Goal: Task Accomplishment & Management: Use online tool/utility

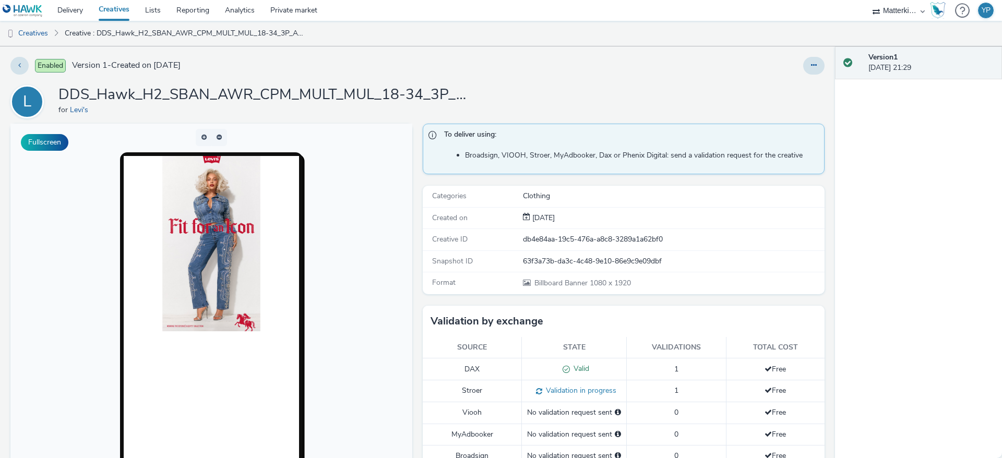
scroll to position [1018, 0]
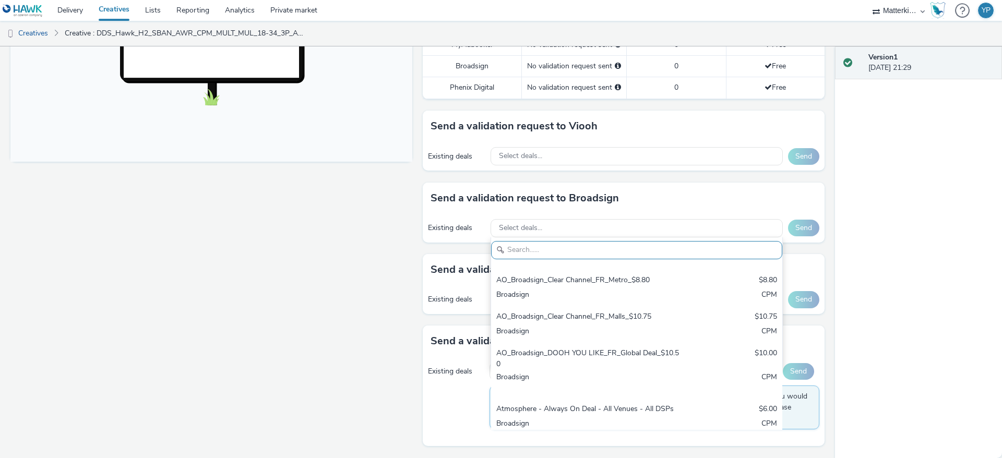
click at [378, 248] on div "Fullscreen" at bounding box center [213, 96] width 407 height 724
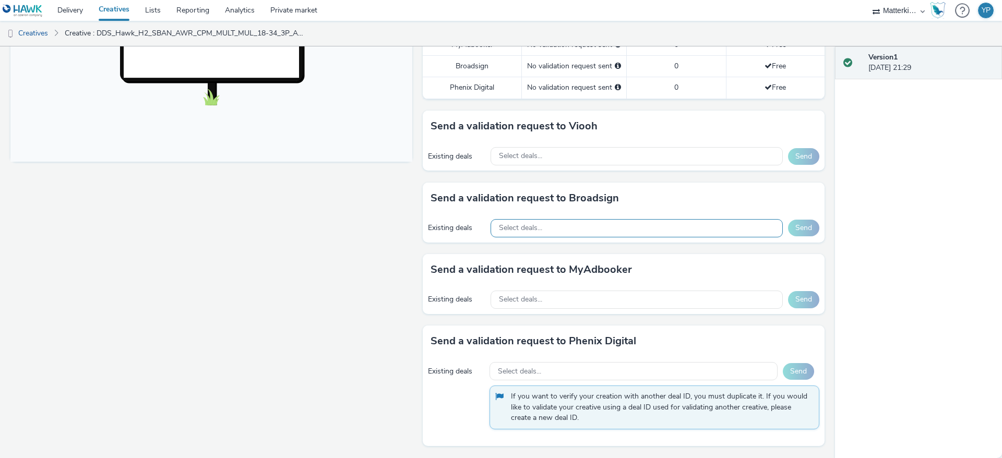
click at [540, 223] on div "Select deals..." at bounding box center [637, 228] width 292 height 18
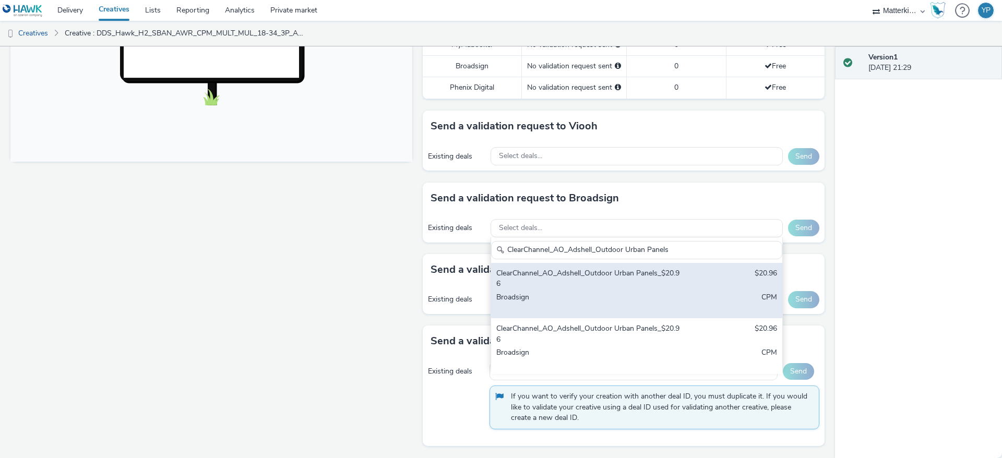
type input "ClearChannel_AO_Adshell_Outdoor Urban Panels"
click at [595, 288] on div "ClearChannel_AO_Adshell_Outdoor Urban Panels_$20.96" at bounding box center [588, 278] width 185 height 21
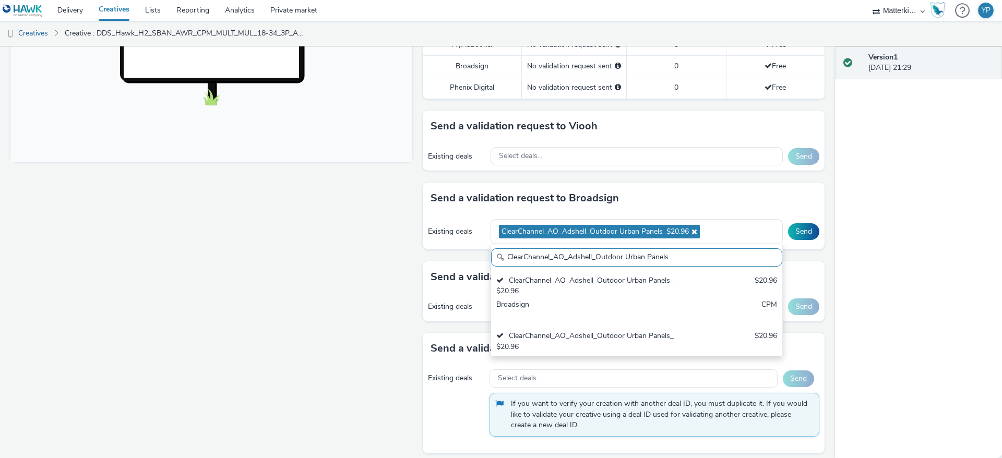
click at [381, 260] on div "Fullscreen" at bounding box center [213, 99] width 407 height 731
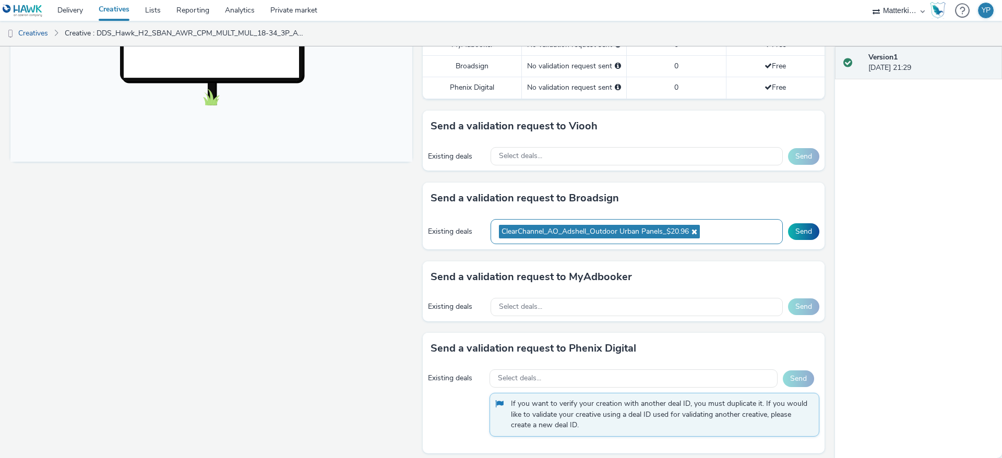
click at [744, 230] on div "ClearChannel_AO_Adshell_Outdoor Urban Panels_$20.96" at bounding box center [637, 232] width 292 height 26
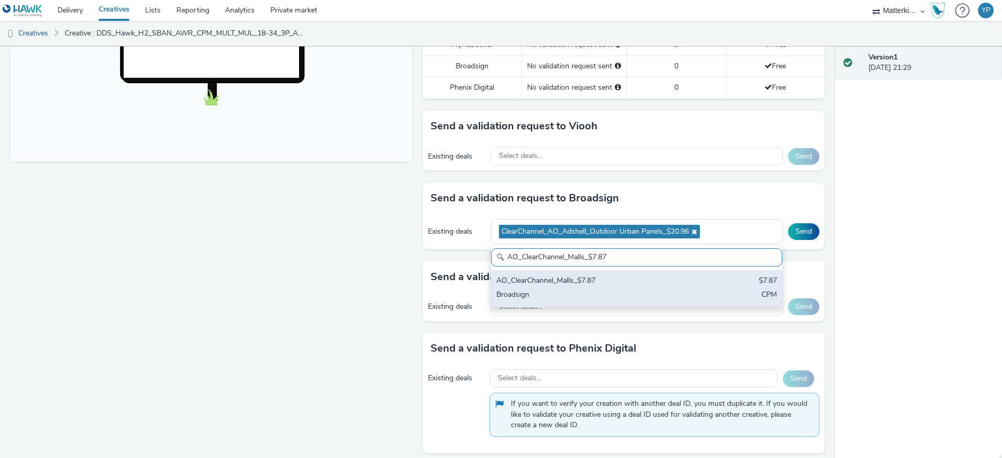
click at [608, 290] on div "Broadsign" at bounding box center [588, 296] width 185 height 12
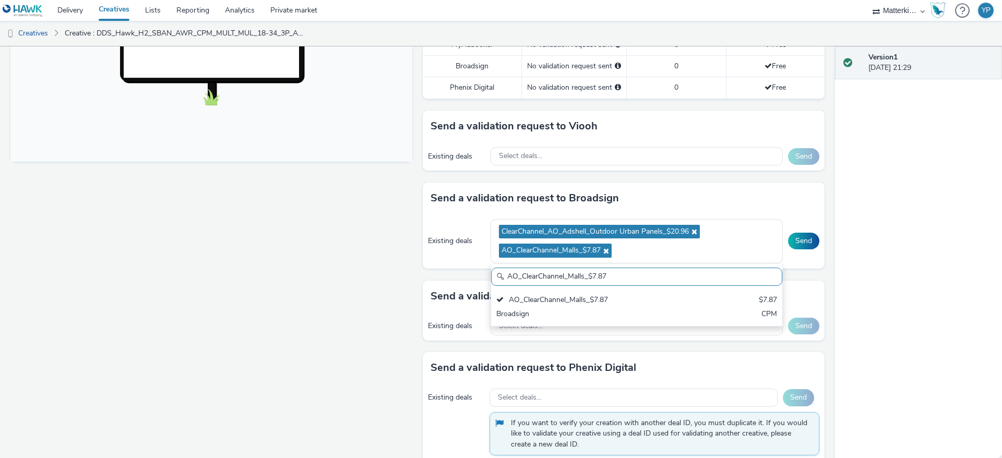
drag, startPoint x: 612, startPoint y: 273, endPoint x: 466, endPoint y: 271, distance: 145.6
click at [466, 271] on div "Send a validation request to Broadsign Existing deals ClearChannel_AO_Adshell_O…" at bounding box center [624, 232] width 402 height 98
paste input "D48_$17.03"
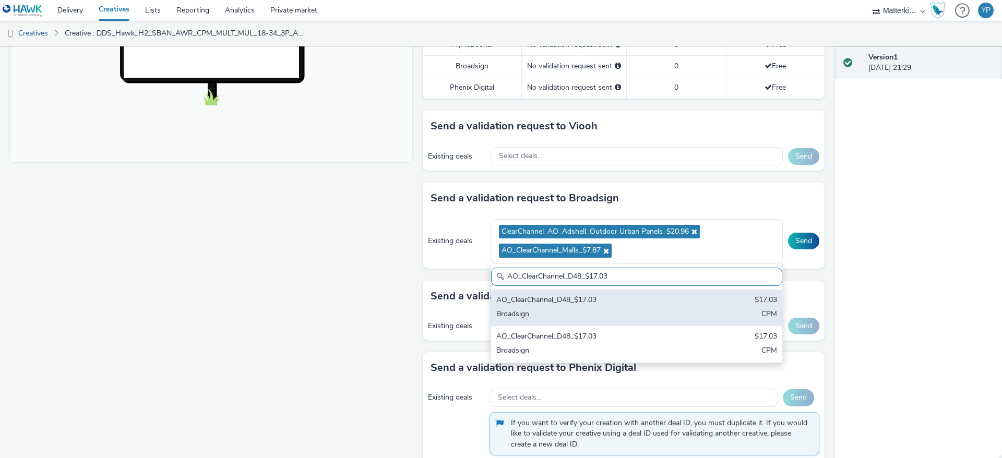
type input "AO_ClearChannel_D48_$17.03"
click at [539, 307] on div "AO_ClearChannel_D48_$17.03 $17.03 Broadsign CPM" at bounding box center [636, 308] width 291 height 37
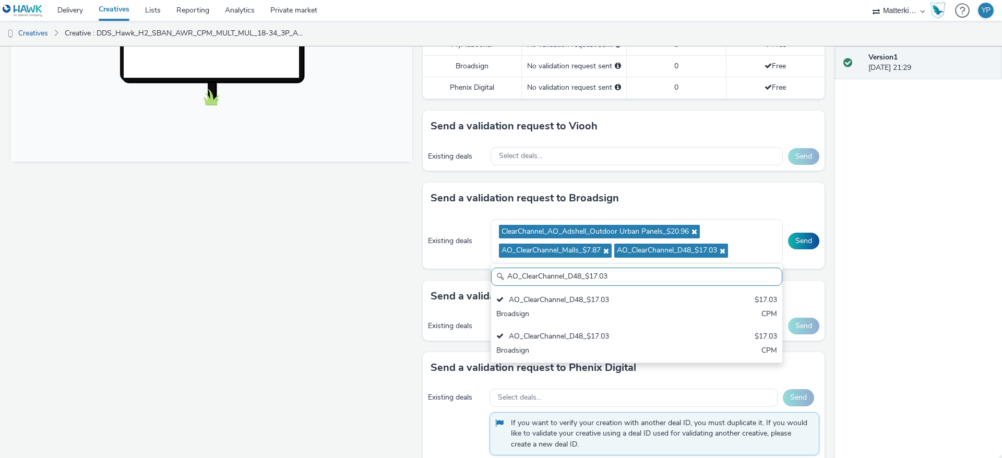
click at [314, 307] on div "Fullscreen" at bounding box center [213, 109] width 407 height 751
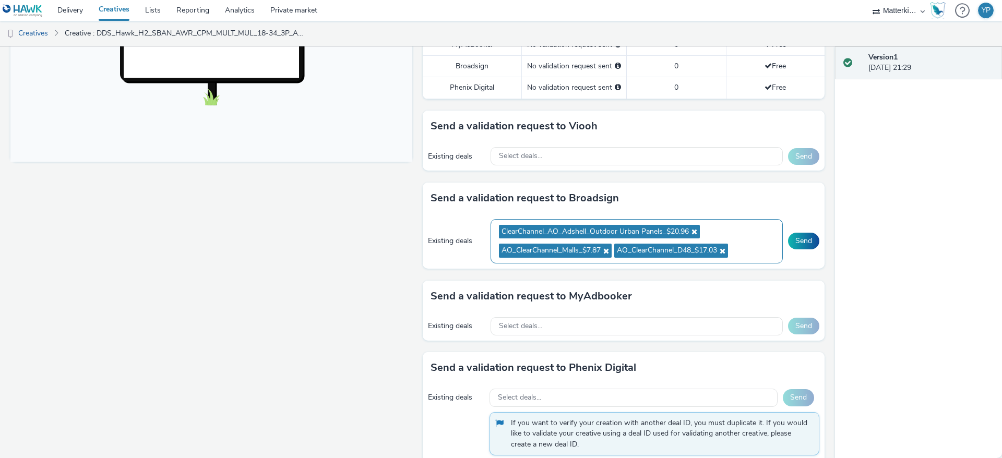
click at [747, 244] on ul "ClearChannel_AO_Adshell_Outdoor Urban Panels_$20.96 AO_ClearChannel_Malls_$7.87…" at bounding box center [637, 241] width 276 height 39
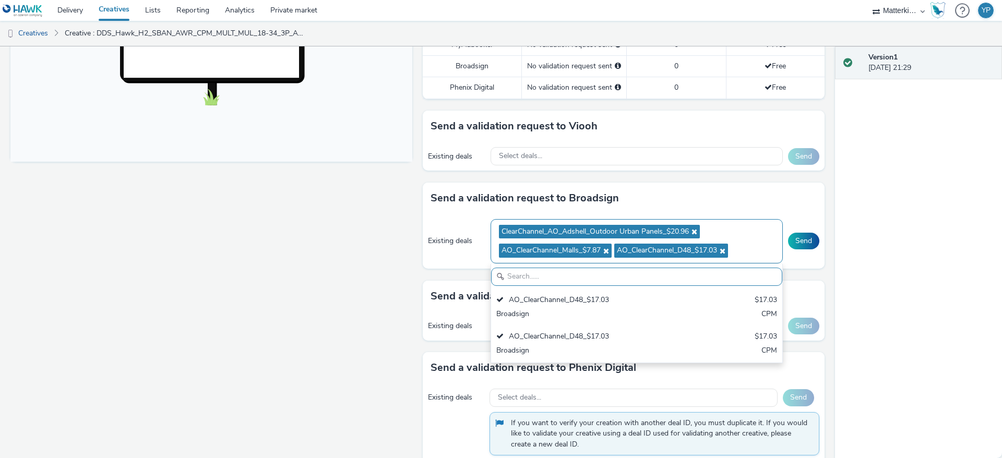
scroll to position [0, 0]
paste input "AO_Broadsign_ECN_All Frames_$14.01"
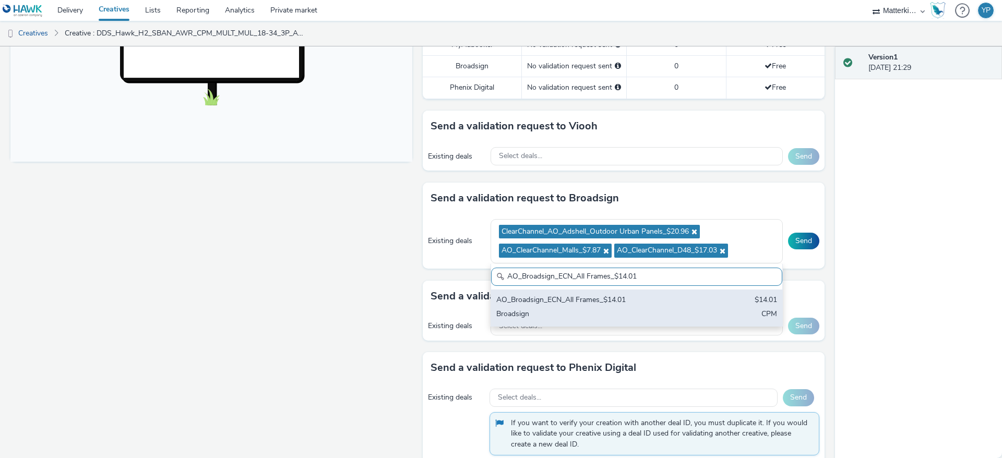
type input "AO_Broadsign_ECN_All Frames_$14.01"
click at [578, 310] on div "Broadsign" at bounding box center [588, 315] width 185 height 12
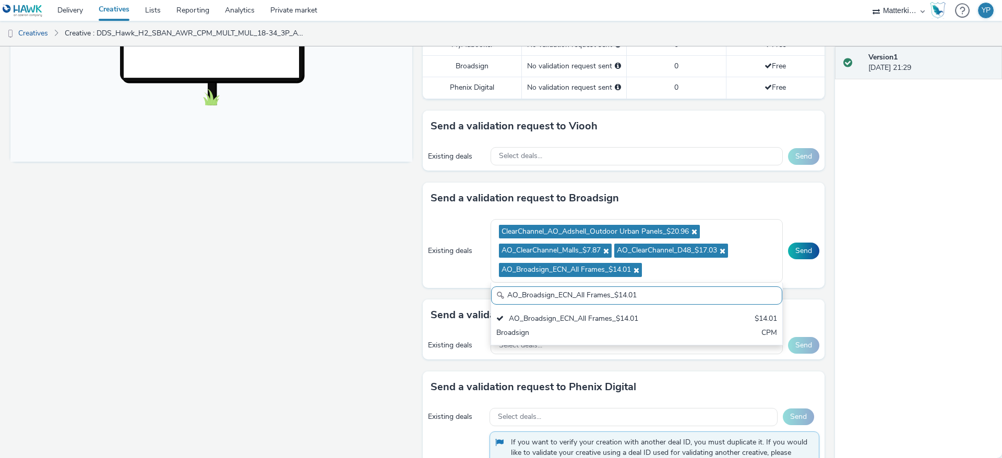
click at [342, 312] on div "Fullscreen" at bounding box center [213, 119] width 407 height 770
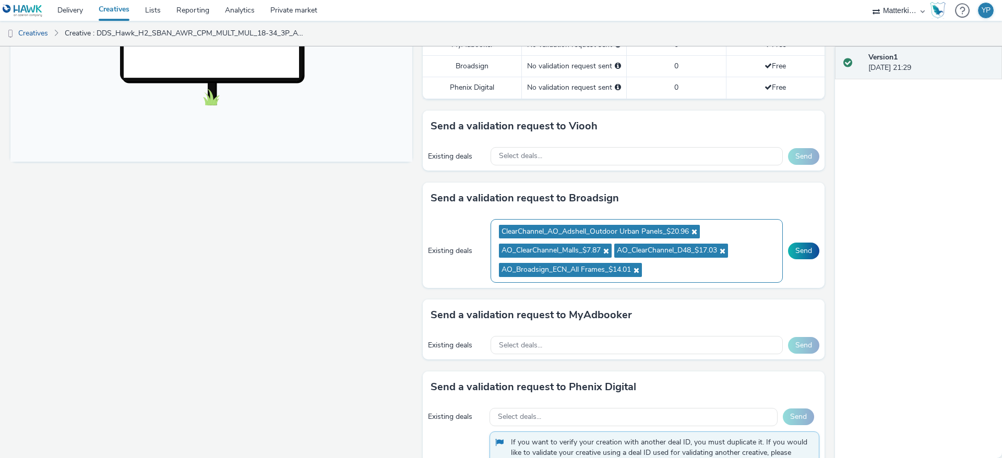
click at [675, 272] on ul "ClearChannel_AO_Adshell_Outdoor Urban Panels_$20.96 AO_ClearChannel_Malls_$7.87…" at bounding box center [637, 250] width 276 height 57
paste input "AO_Broadsign_Zoom Media_All Frames_$8.01"
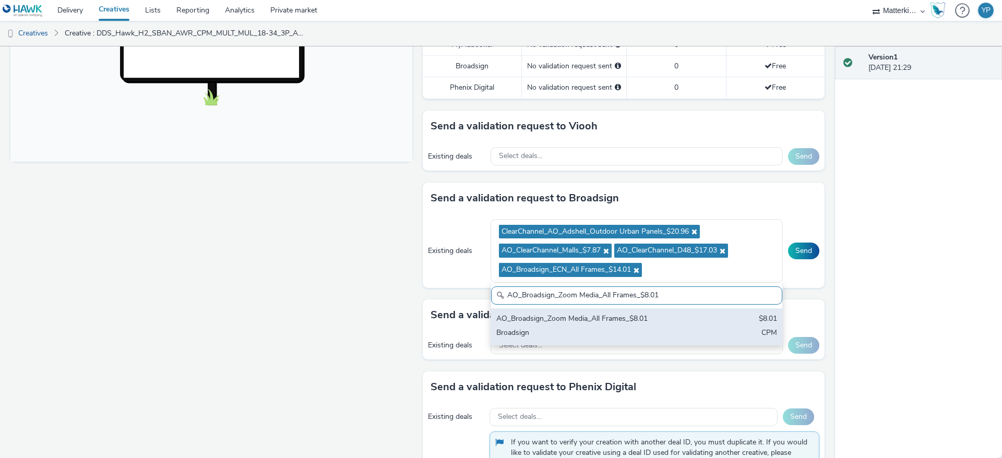
type input "AO_Broadsign_Zoom Media_All Frames_$8.01"
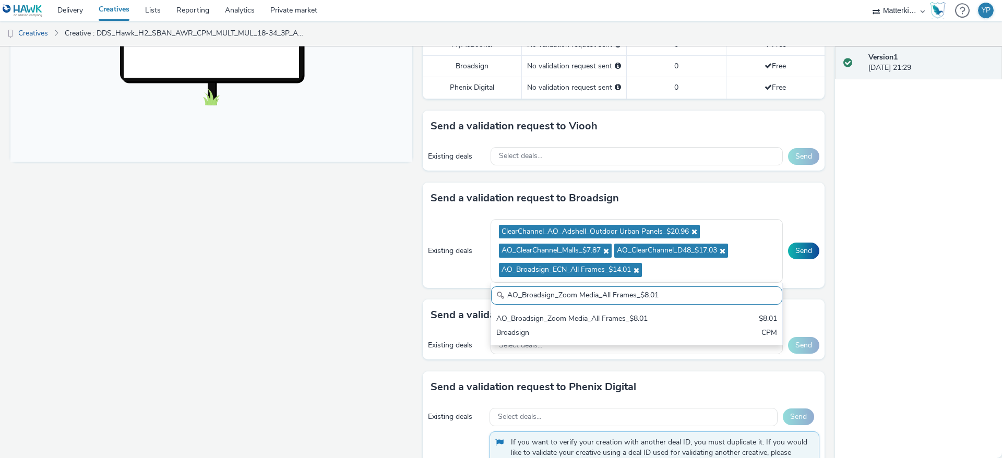
drag, startPoint x: 580, startPoint y: 316, endPoint x: 548, endPoint y: 316, distance: 31.8
click at [579, 316] on div "AO_Broadsign_Zoom Media_All Frames_$8.01" at bounding box center [588, 320] width 185 height 12
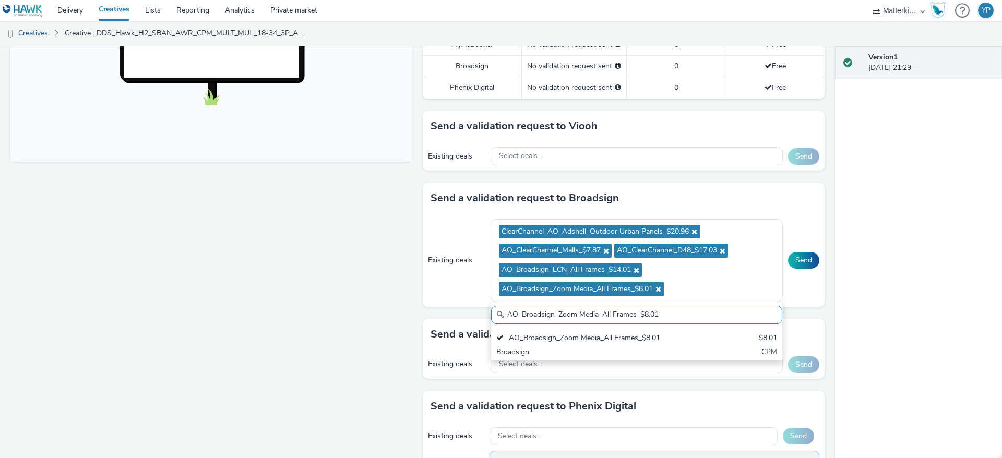
click at [361, 311] on div "Fullscreen" at bounding box center [213, 128] width 407 height 789
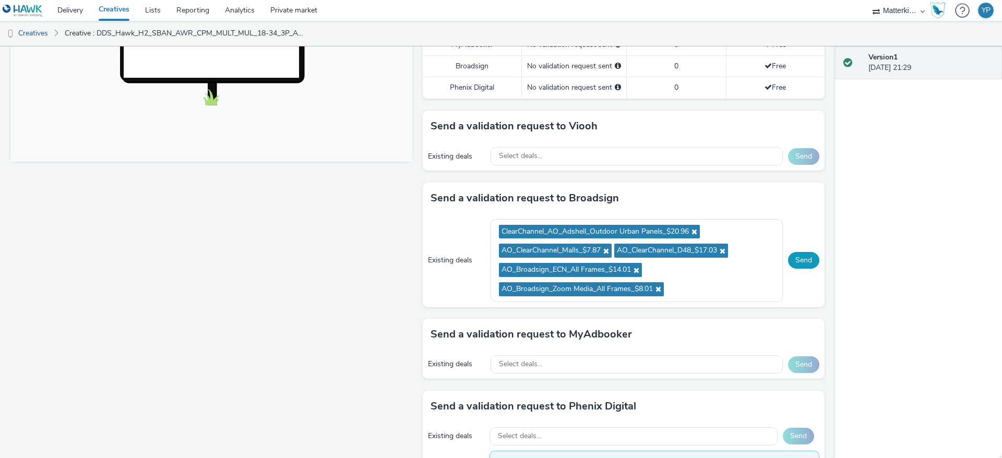
click at [796, 262] on button "Send" at bounding box center [803, 260] width 31 height 17
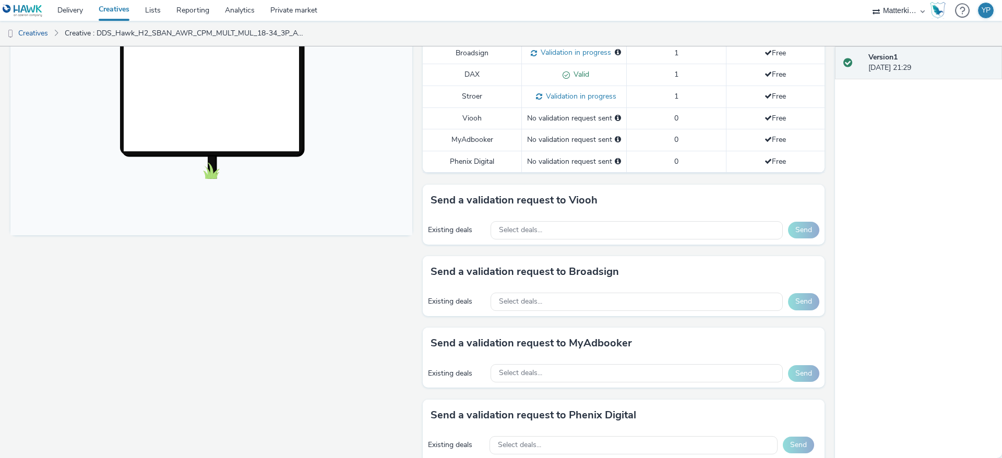
scroll to position [400, 0]
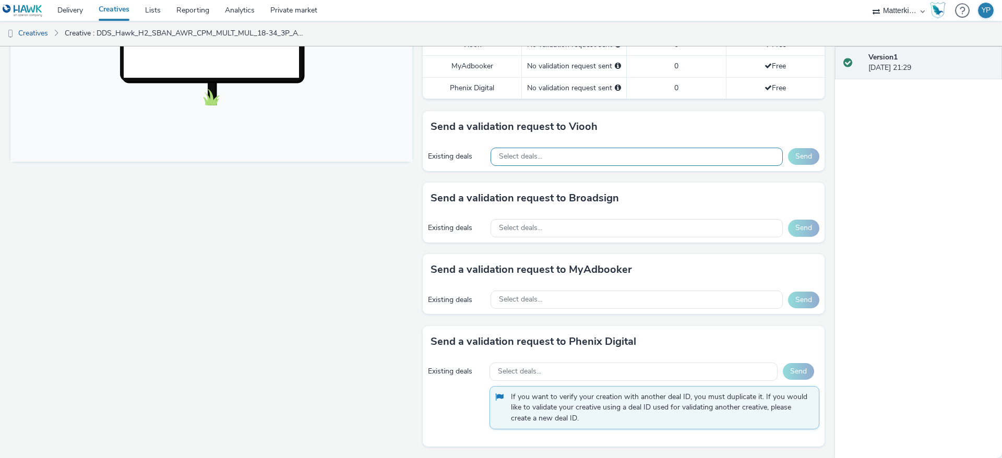
click at [573, 159] on div "Select deals..." at bounding box center [637, 157] width 292 height 18
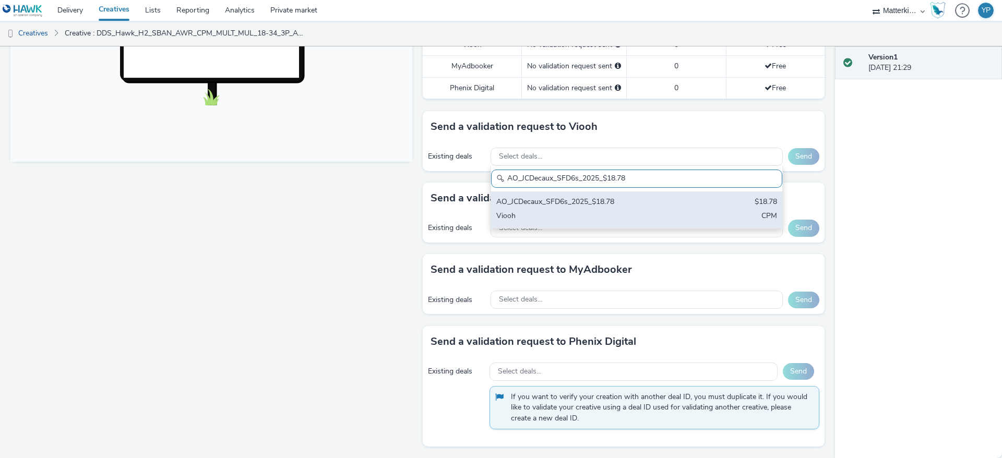
click at [535, 215] on div "Viooh" at bounding box center [588, 217] width 185 height 12
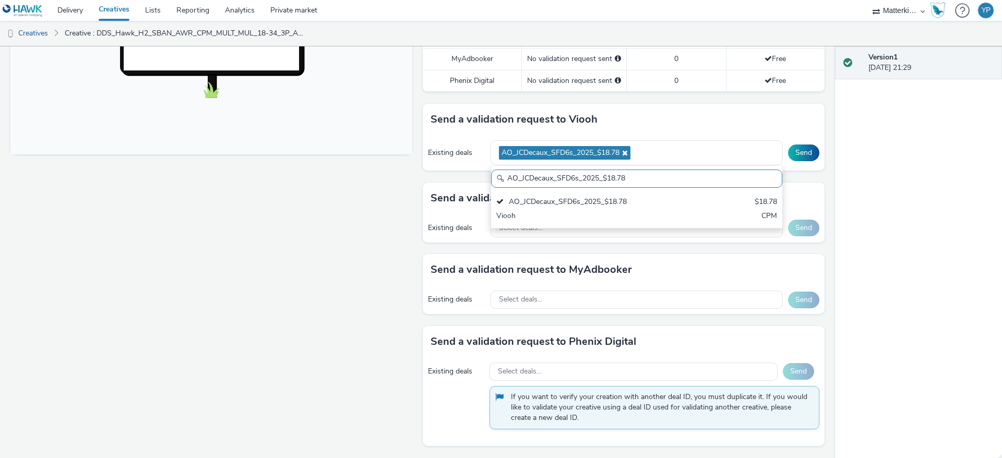
click at [636, 185] on input "AO_JCDecaux_SFD6s_2025_$18.78" at bounding box center [636, 179] width 291 height 18
paste input "RailMallD6s_2025_$10.02"
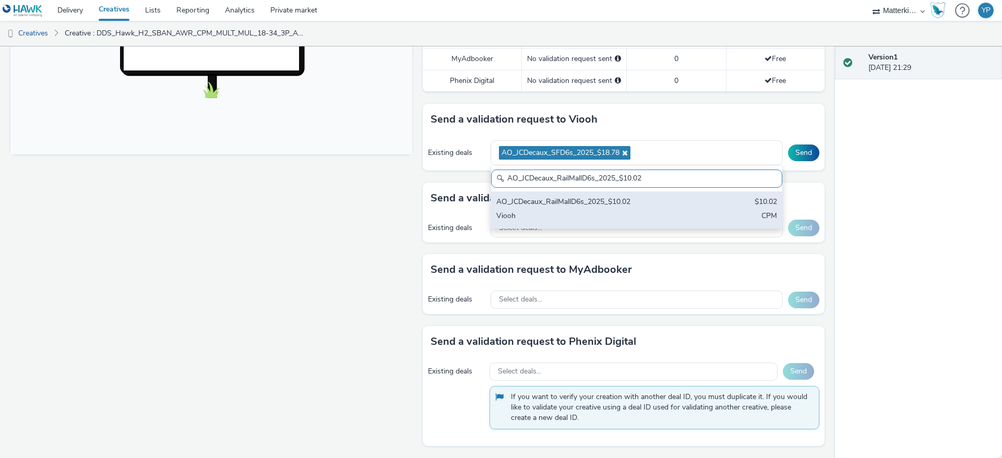
type input "AO_JCDecaux_RailMallD6s_2025_$10.02"
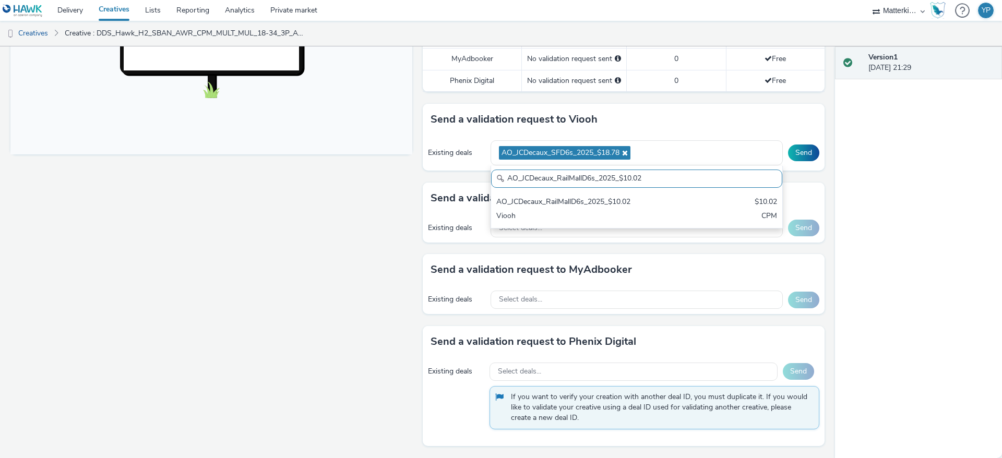
click at [593, 209] on div "AO_JCDecaux_RailMallD6s_2025_$10.02" at bounding box center [588, 203] width 185 height 12
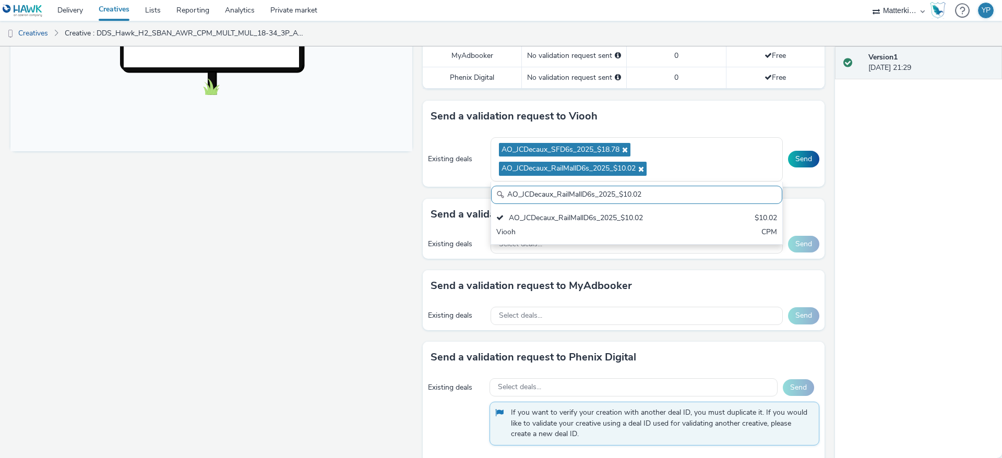
click at [338, 249] on div "Fullscreen" at bounding box center [213, 98] width 407 height 751
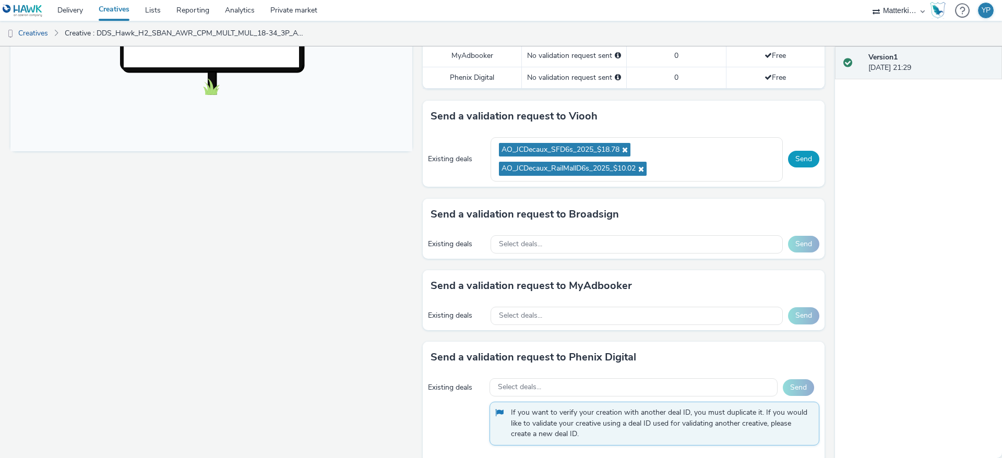
click at [792, 168] on button "Send" at bounding box center [803, 159] width 31 height 17
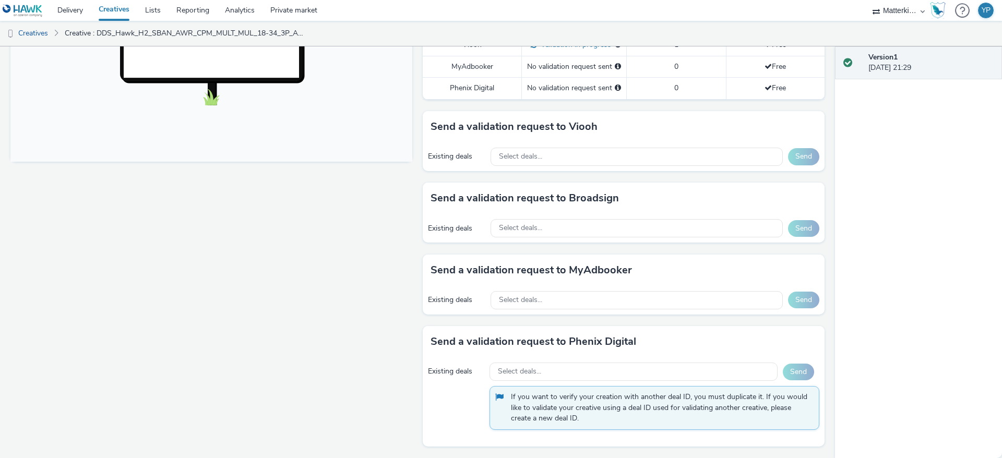
scroll to position [411, 0]
click at [433, 386] on div "Existing deals Select deals... Send If you want to verify your creation with an…" at bounding box center [624, 402] width 402 height 89
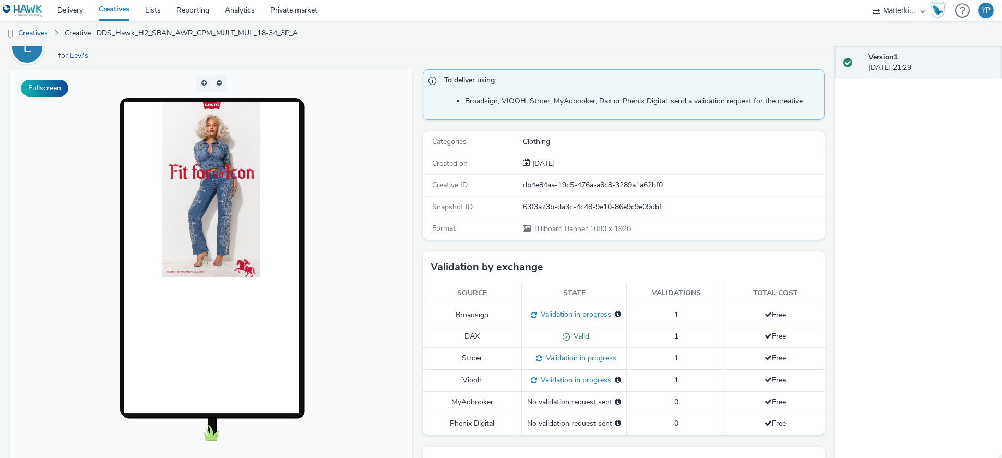
scroll to position [78, 0]
